Goal: Information Seeking & Learning: Check status

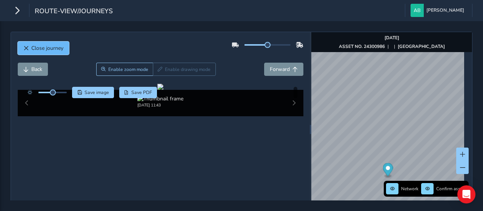
click at [42, 47] on span "Close journey" at bounding box center [47, 48] width 32 height 7
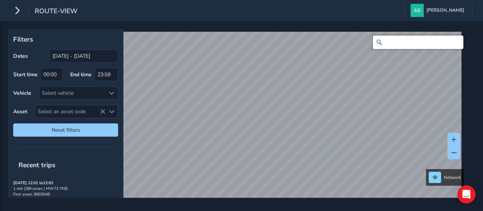
click at [385, 41] on input "Search" at bounding box center [418, 42] width 91 height 14
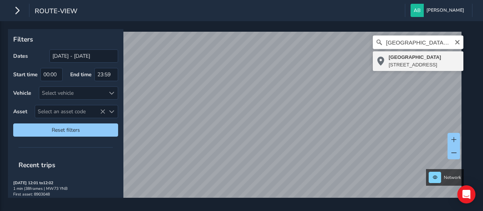
type input "[STREET_ADDRESS]"
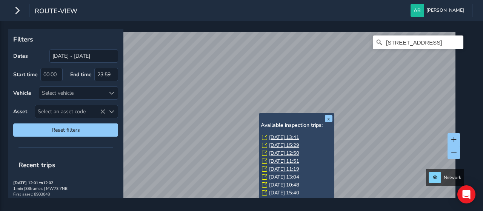
click at [278, 137] on link "[DATE] 13:41" at bounding box center [284, 137] width 30 height 7
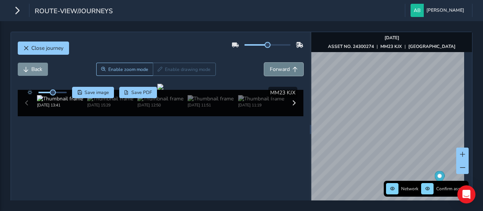
click at [279, 67] on span "Forward" at bounding box center [280, 69] width 20 height 7
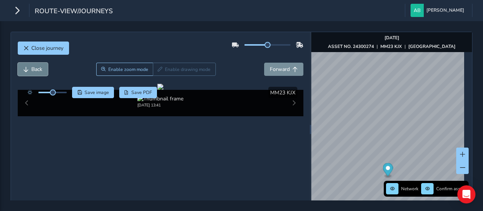
click at [38, 66] on span "Back" at bounding box center [36, 69] width 11 height 7
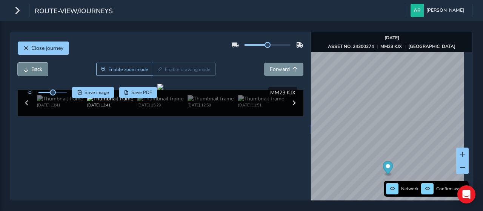
click at [38, 66] on span "Back" at bounding box center [36, 69] width 11 height 7
click at [39, 66] on span "Back" at bounding box center [36, 69] width 11 height 7
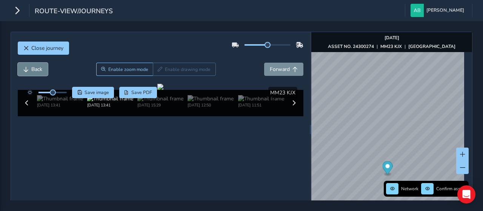
click at [39, 66] on span "Back" at bounding box center [36, 69] width 11 height 7
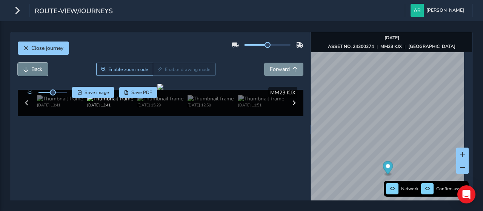
click at [39, 66] on span "Back" at bounding box center [36, 69] width 11 height 7
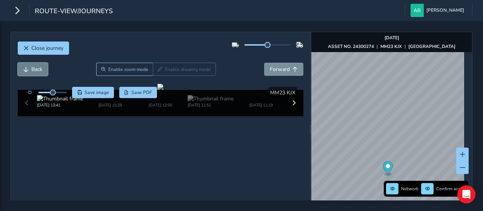
click at [44, 71] on button "Back" at bounding box center [33, 69] width 30 height 13
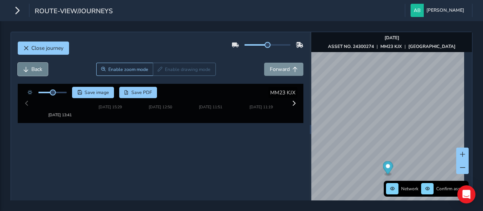
click at [44, 71] on button "Back" at bounding box center [33, 69] width 30 height 13
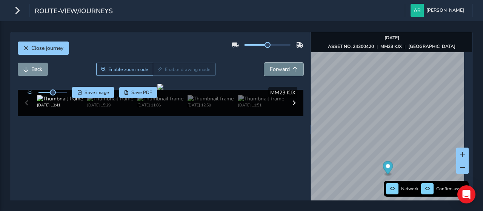
click at [283, 68] on span "Forward" at bounding box center [280, 69] width 20 height 7
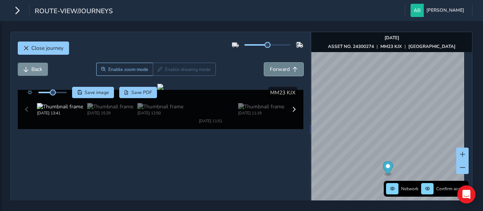
click at [283, 68] on span "Forward" at bounding box center [280, 69] width 20 height 7
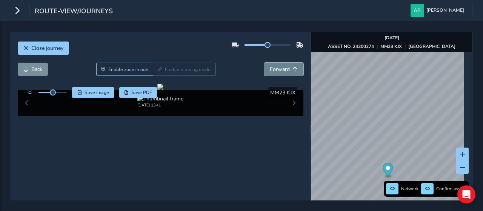
click at [283, 68] on span "Forward" at bounding box center [280, 69] width 20 height 7
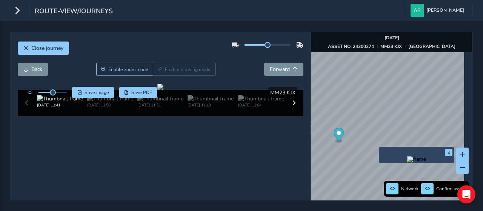
click at [384, 147] on div "x" at bounding box center [417, 155] width 76 height 16
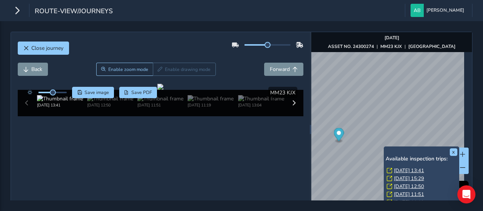
click at [404, 177] on link "[DATE] 15:29" at bounding box center [409, 178] width 30 height 7
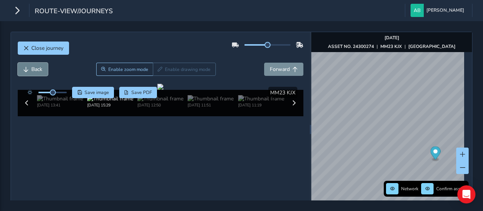
click at [35, 68] on span "Back" at bounding box center [36, 69] width 11 height 7
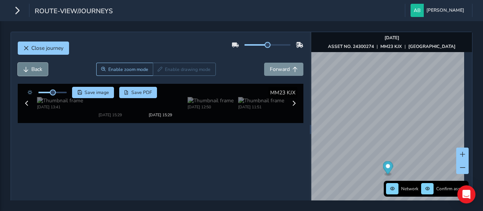
click at [35, 68] on span "Back" at bounding box center [36, 69] width 11 height 7
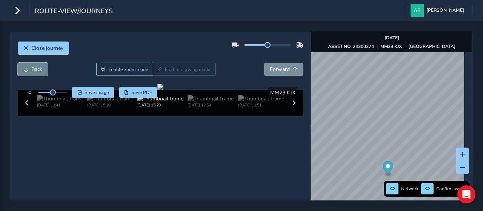
click at [35, 68] on span "Back" at bounding box center [36, 69] width 11 height 7
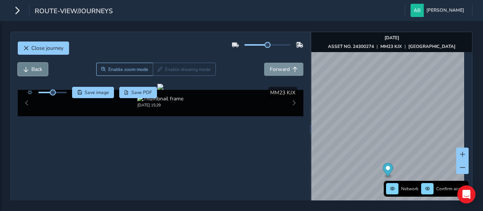
click at [35, 68] on span "Back" at bounding box center [36, 69] width 11 height 7
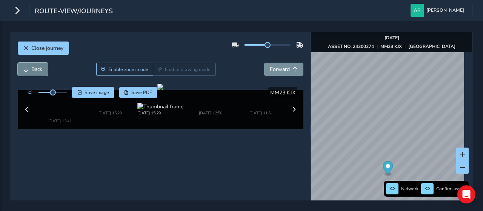
click at [35, 68] on span "Back" at bounding box center [36, 69] width 11 height 7
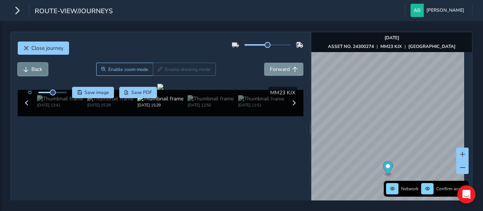
click at [35, 68] on span "Back" at bounding box center [36, 69] width 11 height 7
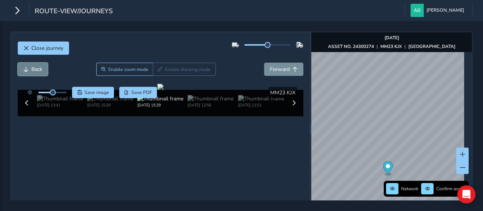
click at [35, 68] on span "Back" at bounding box center [36, 69] width 11 height 7
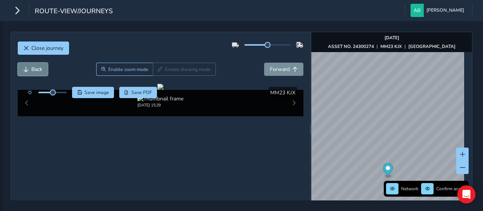
click at [35, 68] on span "Back" at bounding box center [36, 69] width 11 height 7
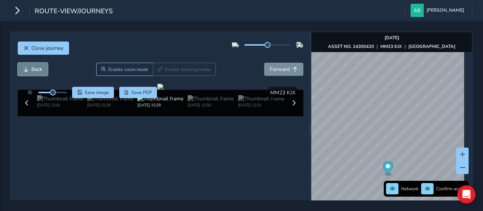
click at [35, 68] on span "Back" at bounding box center [36, 69] width 11 height 7
